Goal: Task Accomplishment & Management: Use online tool/utility

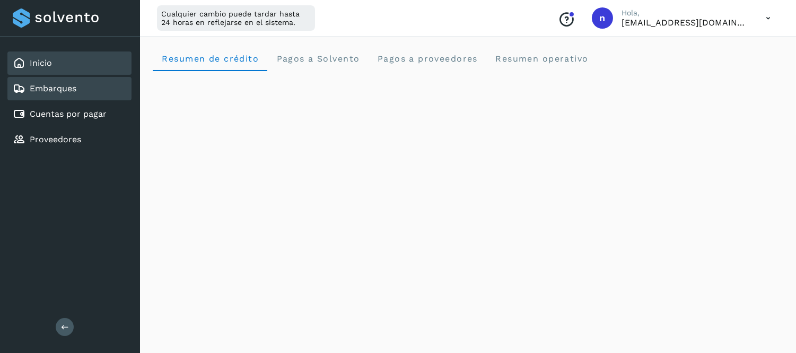
click at [60, 86] on link "Embarques" at bounding box center [53, 88] width 47 height 10
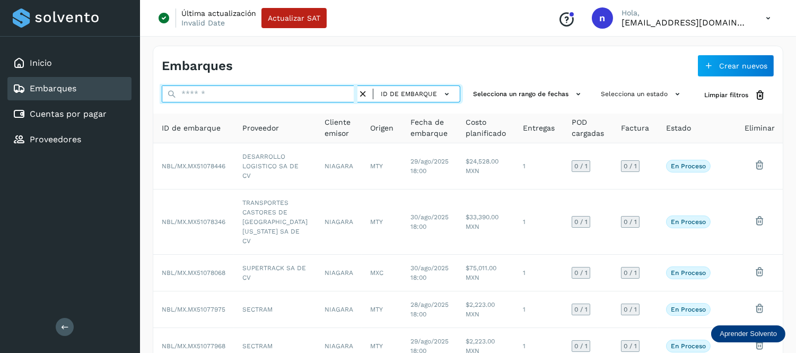
click at [191, 91] on input "text" at bounding box center [260, 93] width 196 height 17
paste input "**********"
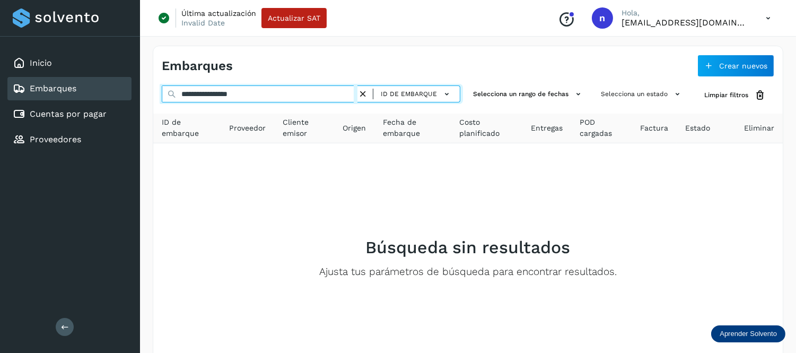
drag, startPoint x: 267, startPoint y: 96, endPoint x: 144, endPoint y: 102, distance: 123.2
click at [144, 102] on div "**********" at bounding box center [468, 228] width 656 height 390
paste input "text"
type input "**********"
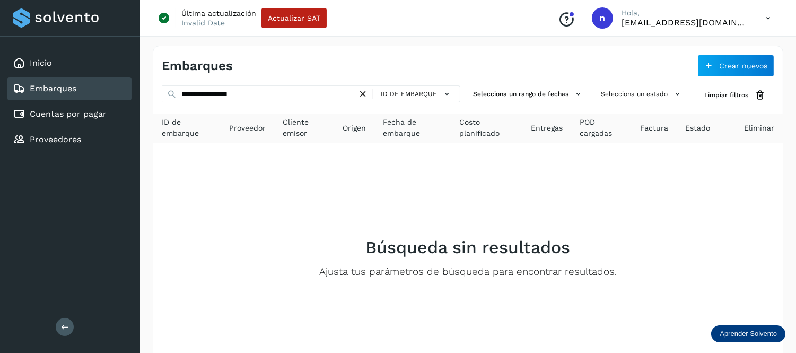
click at [366, 93] on icon at bounding box center [362, 94] width 11 height 11
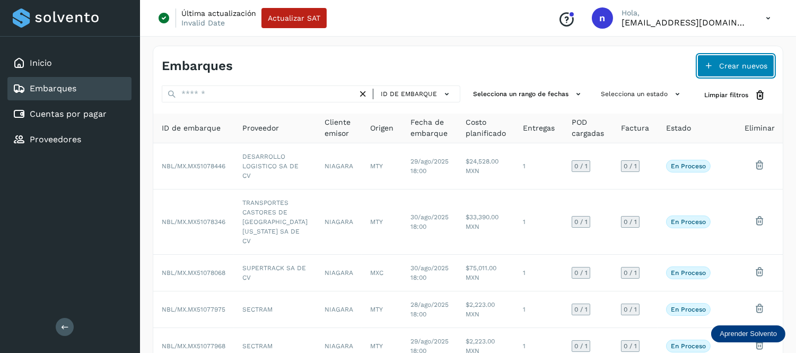
click at [734, 66] on span "Crear nuevos" at bounding box center [743, 65] width 48 height 7
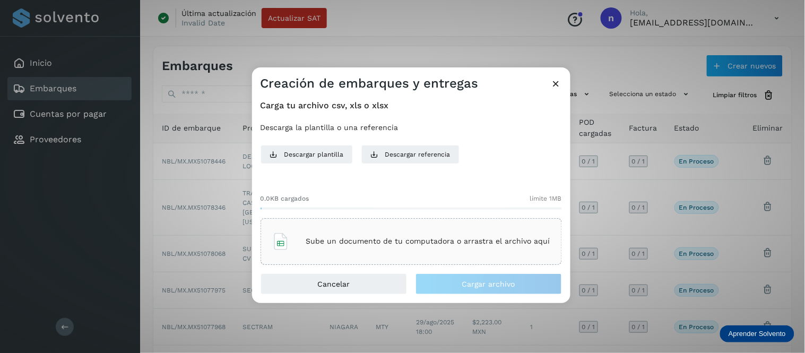
click at [481, 237] on p "Sube un documento de tu computadora o arrastra el archivo aquí" at bounding box center [428, 241] width 244 height 9
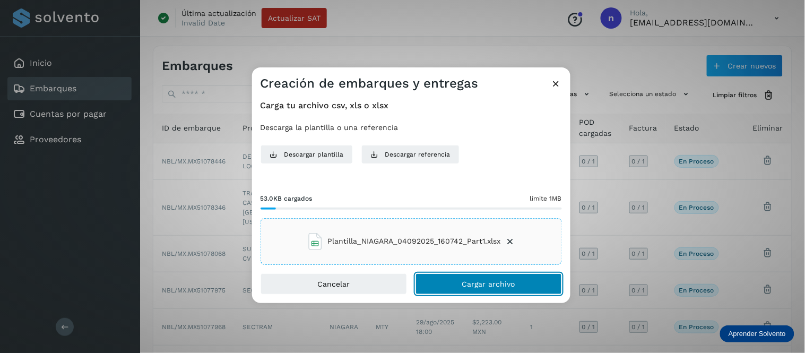
click at [467, 289] on button "Cargar archivo" at bounding box center [488, 283] width 146 height 21
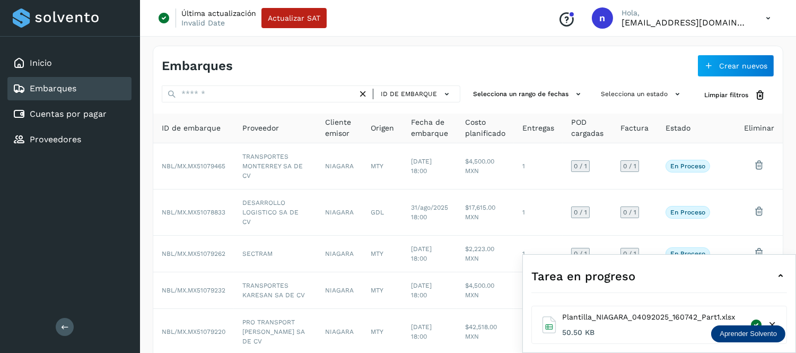
click at [752, 274] on div "Tarea en progreso" at bounding box center [659, 275] width 256 height 25
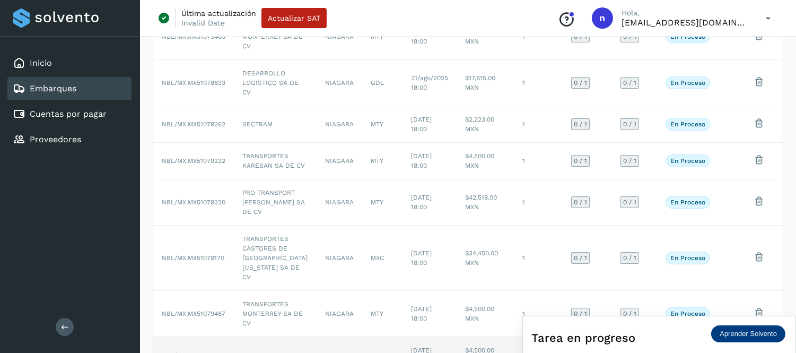
scroll to position [274, 0]
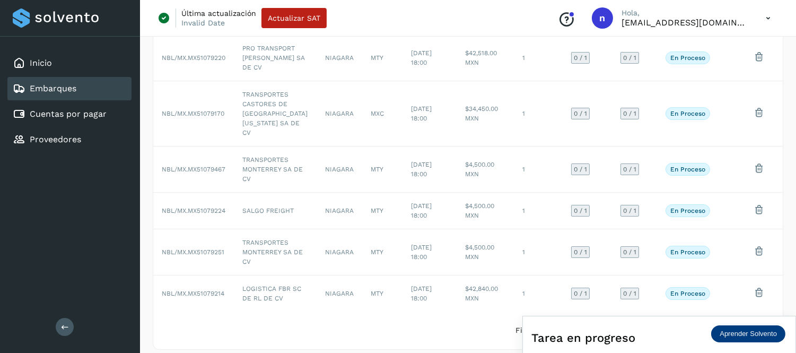
click at [761, 18] on icon at bounding box center [768, 18] width 22 height 22
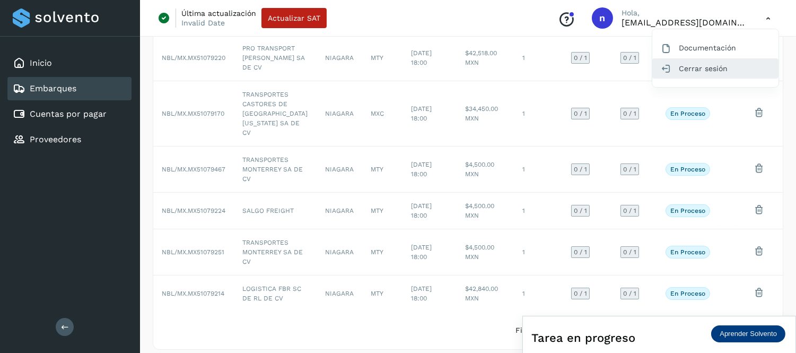
click at [697, 73] on div "Cerrar sesión" at bounding box center [715, 68] width 126 height 20
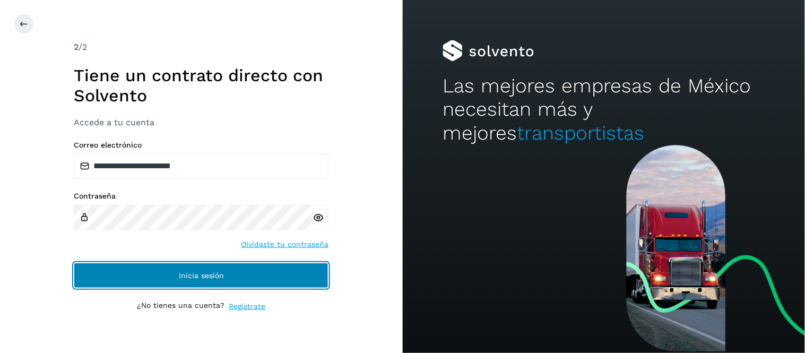
click at [162, 275] on button "Inicia sesión" at bounding box center [201, 275] width 255 height 25
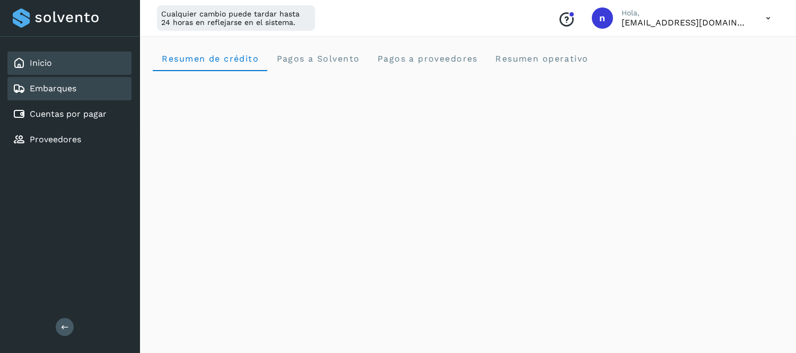
click at [101, 88] on div "Embarques" at bounding box center [69, 88] width 124 height 23
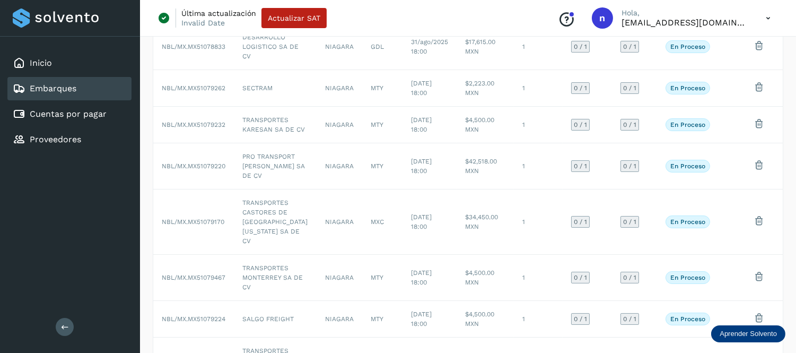
scroll to position [274, 0]
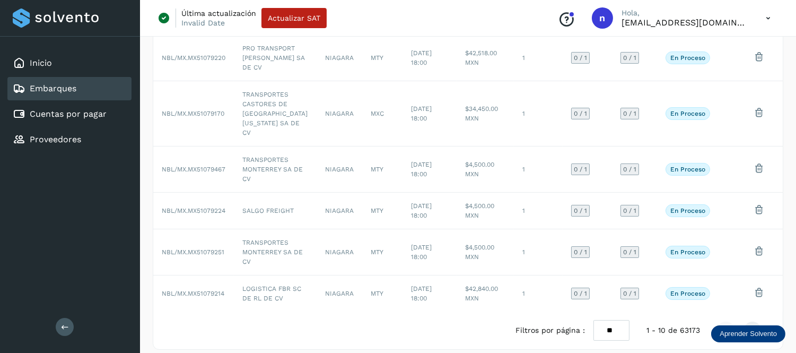
click at [769, 14] on icon at bounding box center [768, 18] width 22 height 22
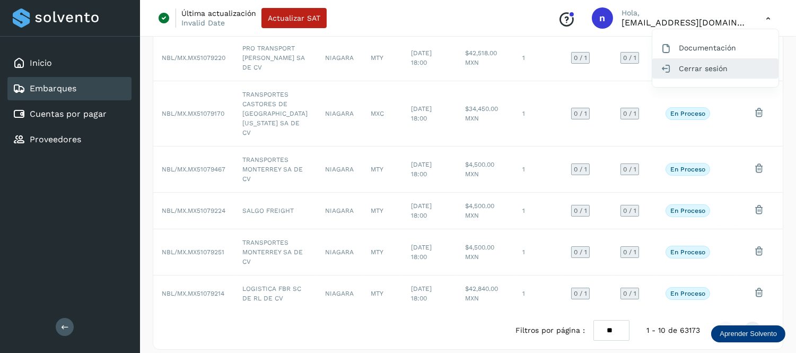
click at [707, 67] on div "Cerrar sesión" at bounding box center [715, 68] width 126 height 20
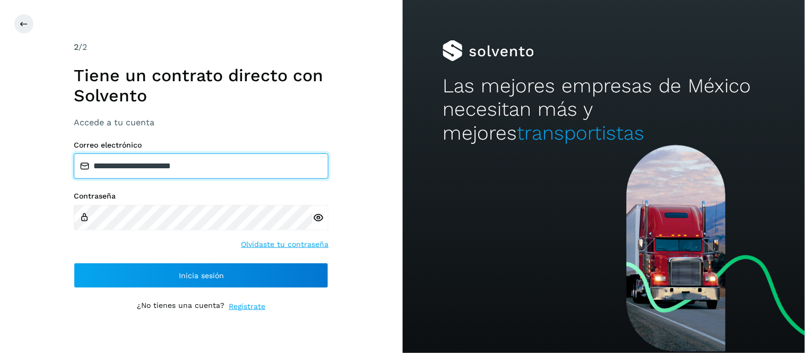
type input "**********"
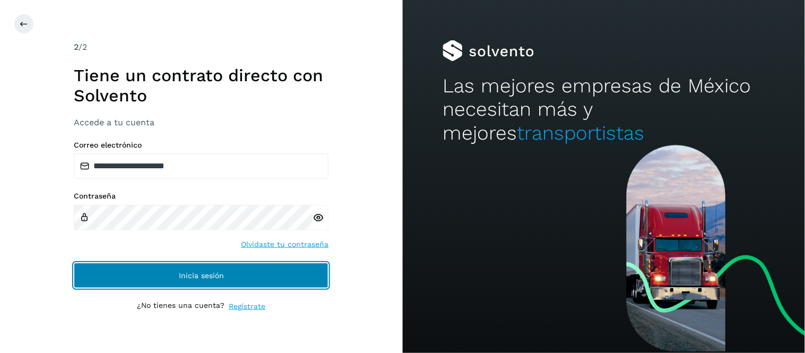
click at [290, 268] on button "Inicia sesión" at bounding box center [201, 275] width 255 height 25
